Goal: Transaction & Acquisition: Purchase product/service

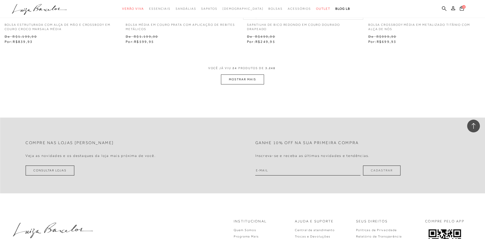
scroll to position [1300, 0]
click at [242, 80] on button "MOSTRAR MAIS" at bounding box center [242, 79] width 43 height 10
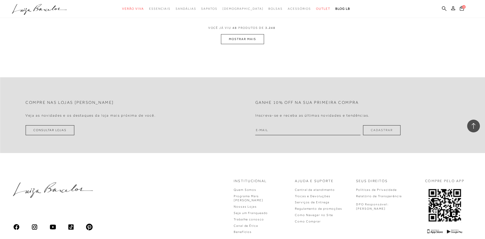
click at [242, 38] on button "MOSTRAR MAIS" at bounding box center [242, 39] width 43 height 10
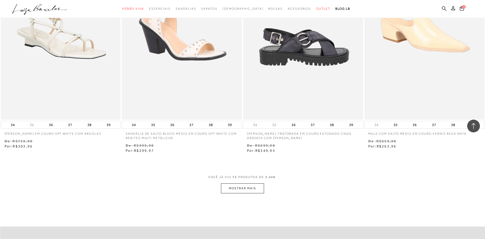
scroll to position [3823, 0]
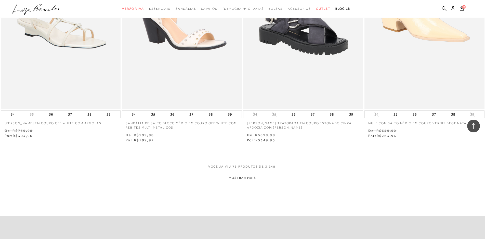
click at [246, 176] on button "MOSTRAR MAIS" at bounding box center [242, 178] width 43 height 10
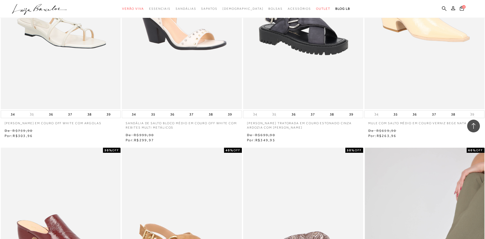
scroll to position [3976, 0]
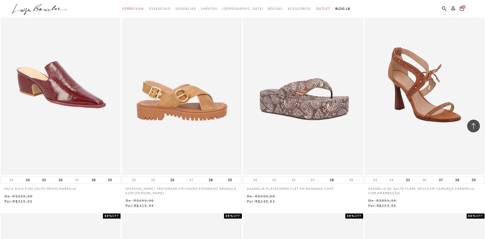
click at [201, 116] on img at bounding box center [182, 85] width 120 height 180
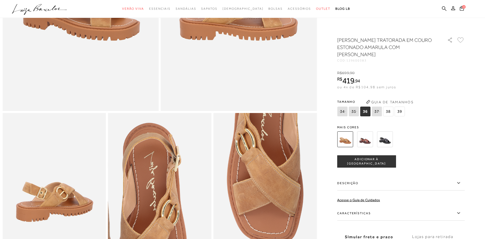
scroll to position [204, 0]
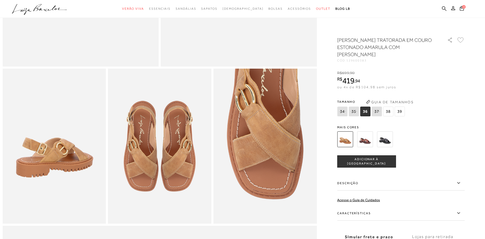
click at [460, 212] on icon at bounding box center [458, 213] width 3 height 2
click at [0, 0] on input "Características" at bounding box center [0, 0] width 0 height 0
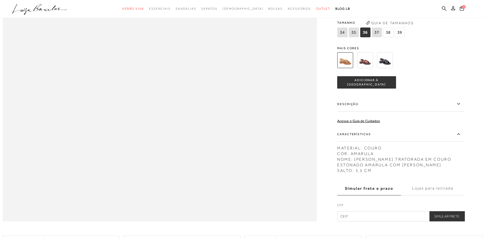
scroll to position [676, 0]
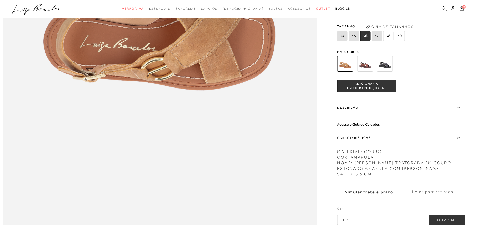
click at [350, 72] on img at bounding box center [345, 64] width 16 height 16
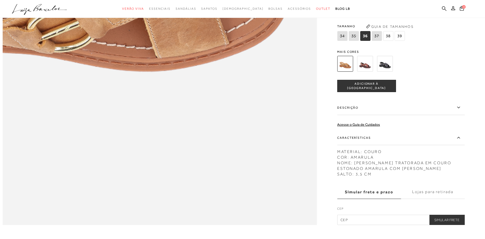
drag, startPoint x: 256, startPoint y: 119, endPoint x: 251, endPoint y: 122, distance: 6.2
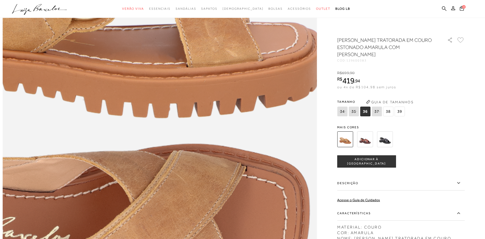
scroll to position [549, 0]
